Goal: Check status: Check status

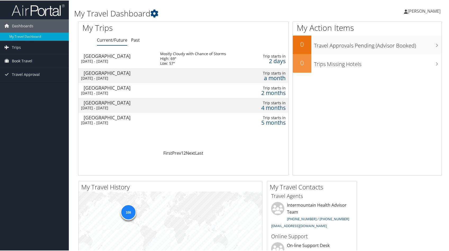
click at [271, 58] on div "2 days" at bounding box center [271, 60] width 30 height 5
click at [136, 39] on link "Past" at bounding box center [135, 40] width 9 height 6
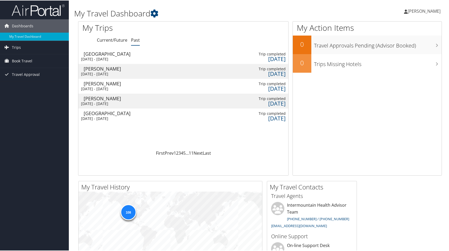
click at [275, 56] on div "25 days ago" at bounding box center [269, 58] width 32 height 5
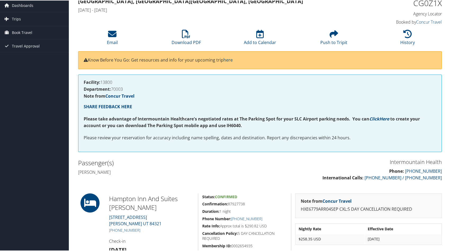
scroll to position [53, 0]
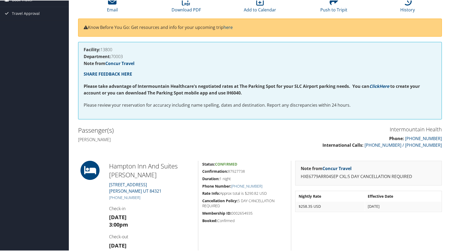
click at [406, 226] on div "Note from Concur Travel HXE6779ARR04SEP CXL:5 DAY CANCELLATION REQUIRED Nightly…" at bounding box center [368, 210] width 155 height 101
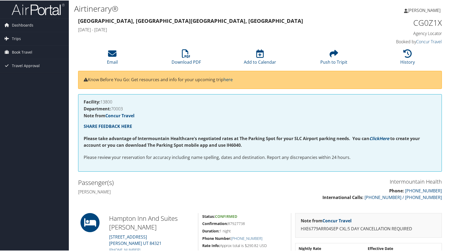
scroll to position [0, 0]
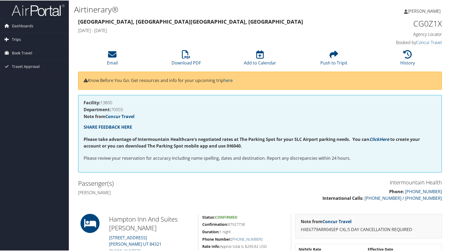
click at [23, 39] on link "Trips" at bounding box center [34, 38] width 69 height 13
click at [23, 49] on link "Current/Future Trips" at bounding box center [34, 50] width 69 height 8
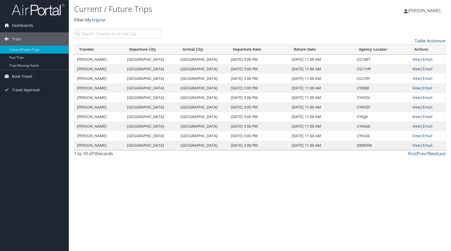
click at [415, 69] on link "View" at bounding box center [417, 68] width 8 height 5
click at [14, 38] on span "Trips" at bounding box center [16, 38] width 9 height 13
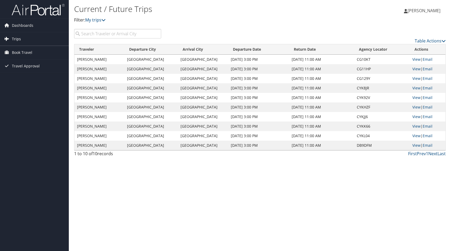
click at [19, 37] on span "Trips" at bounding box center [16, 38] width 9 height 13
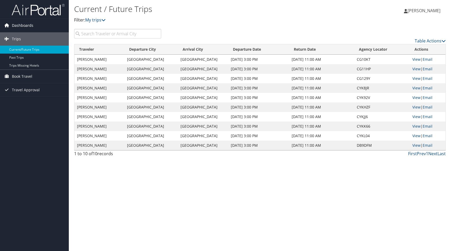
click at [23, 24] on span "Dashboards" at bounding box center [22, 25] width 21 height 13
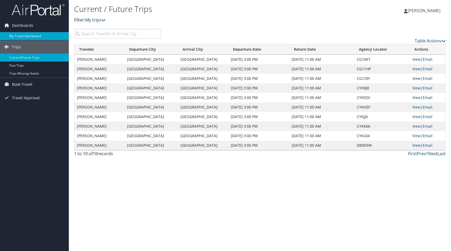
click at [33, 35] on link "My Travel Dashboard" at bounding box center [34, 36] width 69 height 8
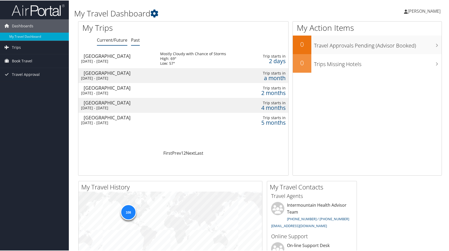
click at [135, 38] on link "Past" at bounding box center [135, 40] width 9 height 6
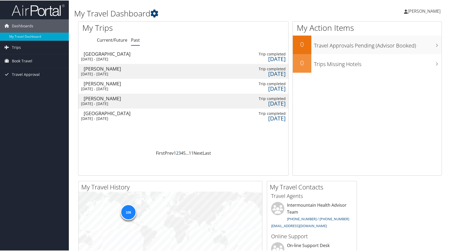
click at [177, 153] on link "2" at bounding box center [177, 152] width 2 height 6
click at [181, 152] on link "4" at bounding box center [182, 152] width 2 height 6
click at [183, 151] on link "5" at bounding box center [184, 152] width 2 height 6
click at [195, 152] on link "Next" at bounding box center [198, 152] width 9 height 6
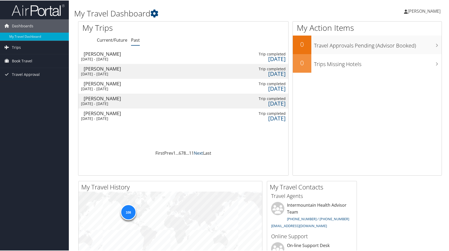
click at [195, 152] on link "Next" at bounding box center [198, 152] width 9 height 6
click at [195, 152] on link "Next" at bounding box center [199, 152] width 9 height 6
click at [166, 153] on link "Prev" at bounding box center [167, 152] width 9 height 6
